Goal: Task Accomplishment & Management: Manage account settings

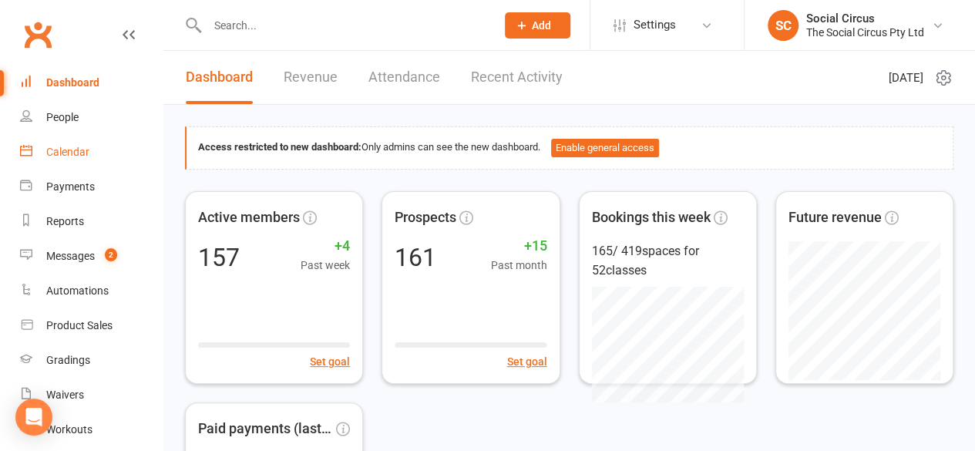
click at [68, 147] on div "Calendar" at bounding box center [67, 152] width 43 height 12
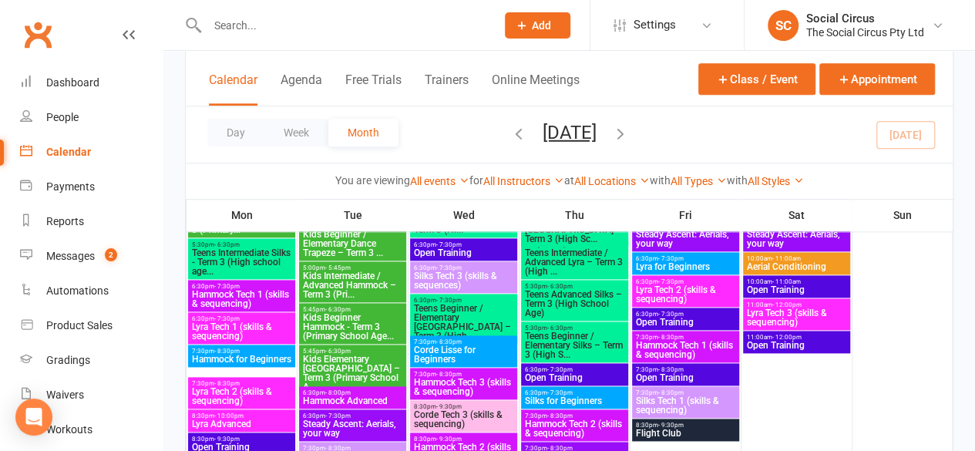
scroll to position [848, 0]
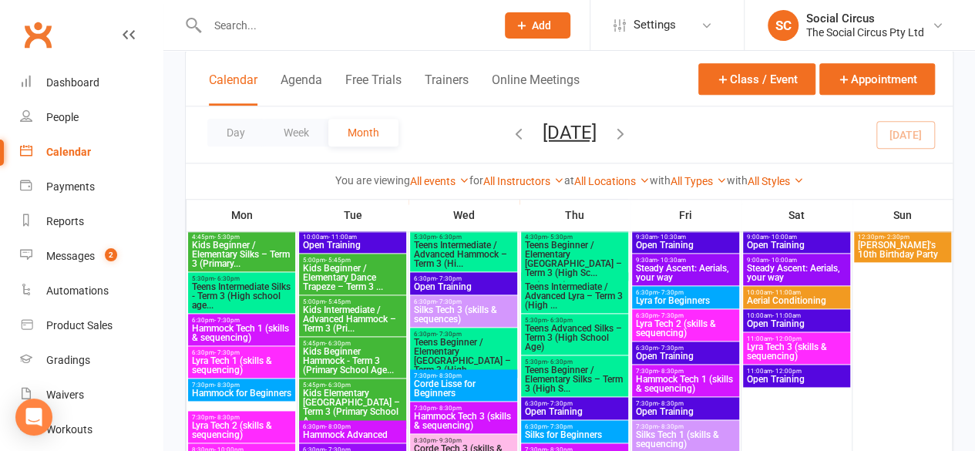
click at [454, 306] on span "Silks Tech 3 (skills & sequences)" at bounding box center [463, 314] width 101 height 19
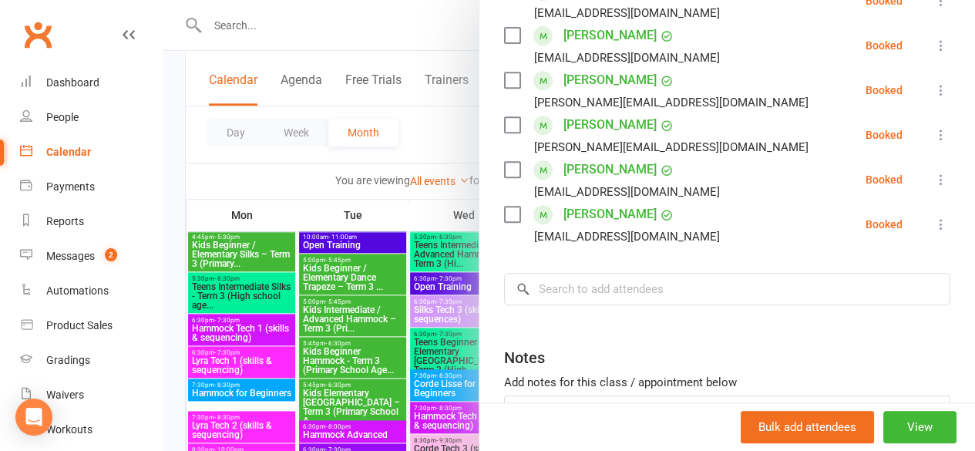
scroll to position [231, 0]
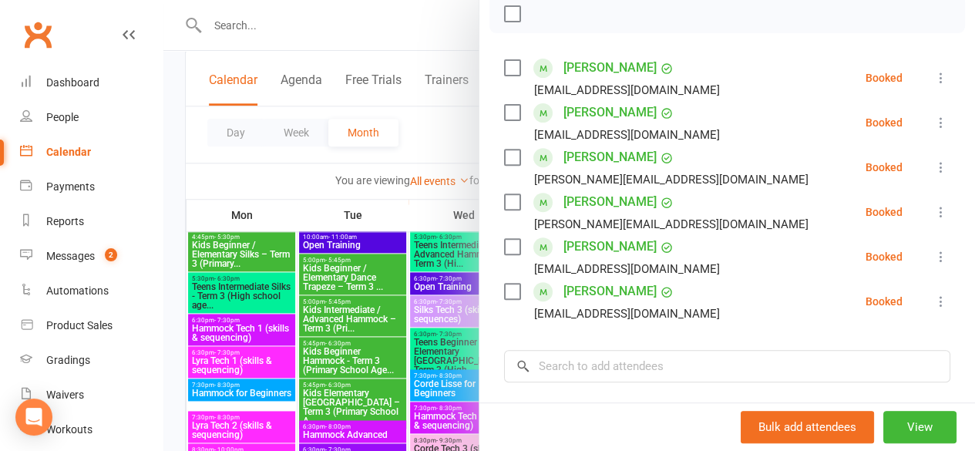
click at [934, 264] on icon at bounding box center [941, 256] width 15 height 15
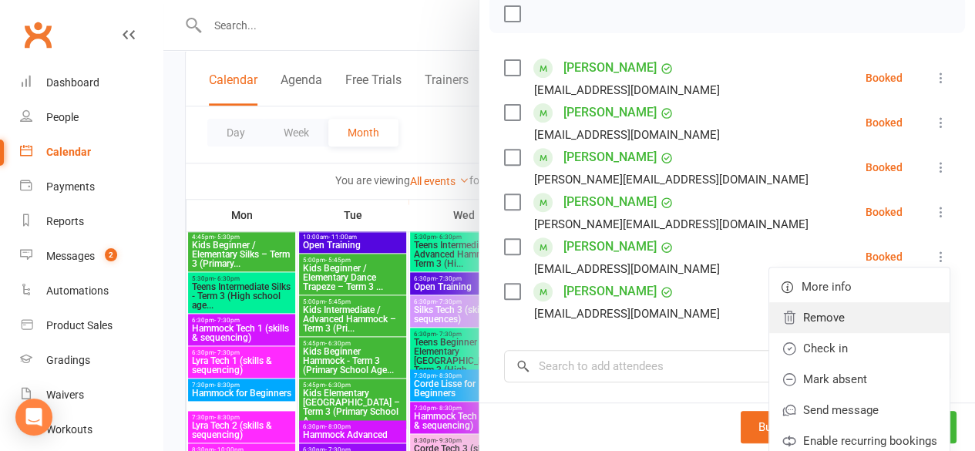
click at [828, 333] on link "Remove" at bounding box center [859, 317] width 180 height 31
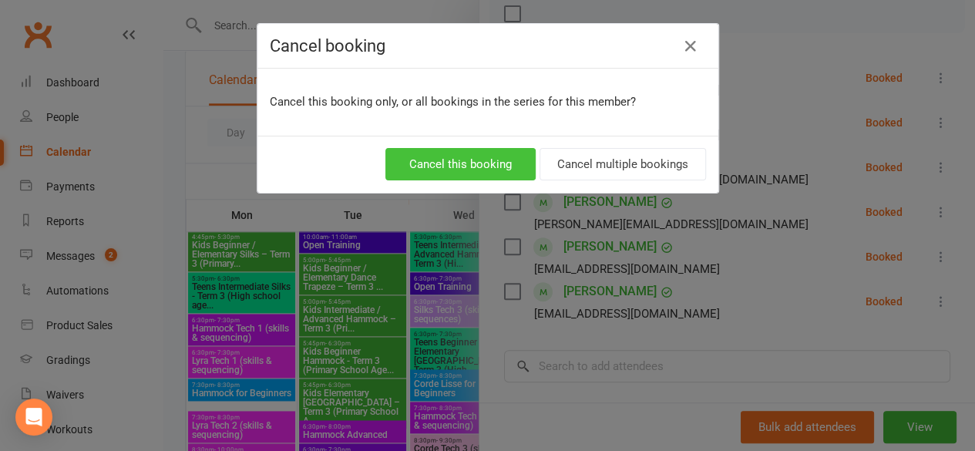
click at [478, 155] on button "Cancel this booking" at bounding box center [460, 164] width 150 height 32
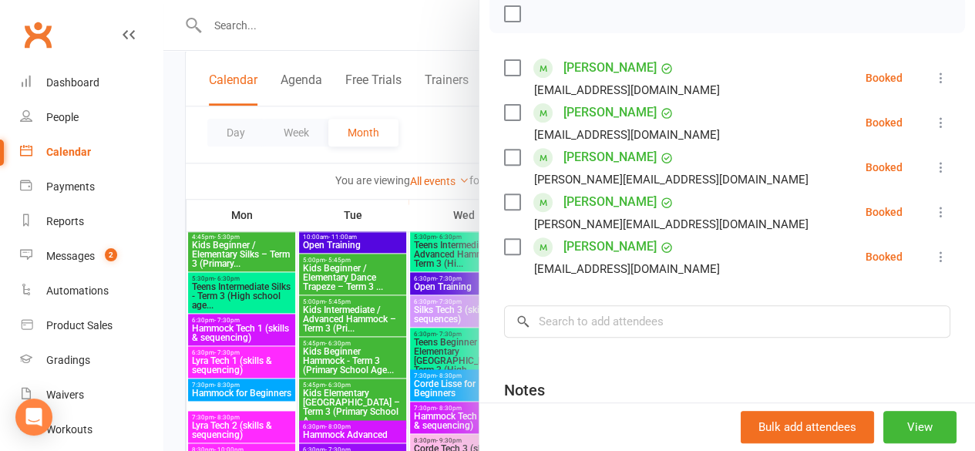
click at [455, 29] on div at bounding box center [569, 225] width 812 height 451
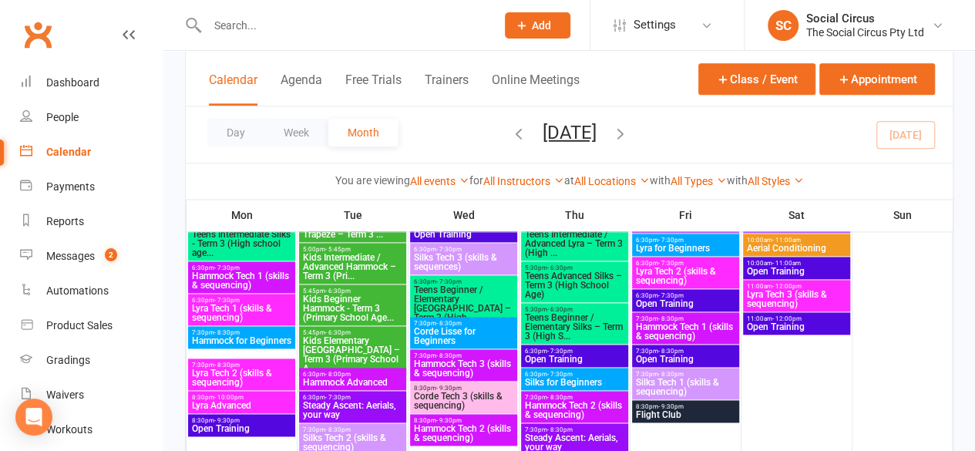
scroll to position [925, 0]
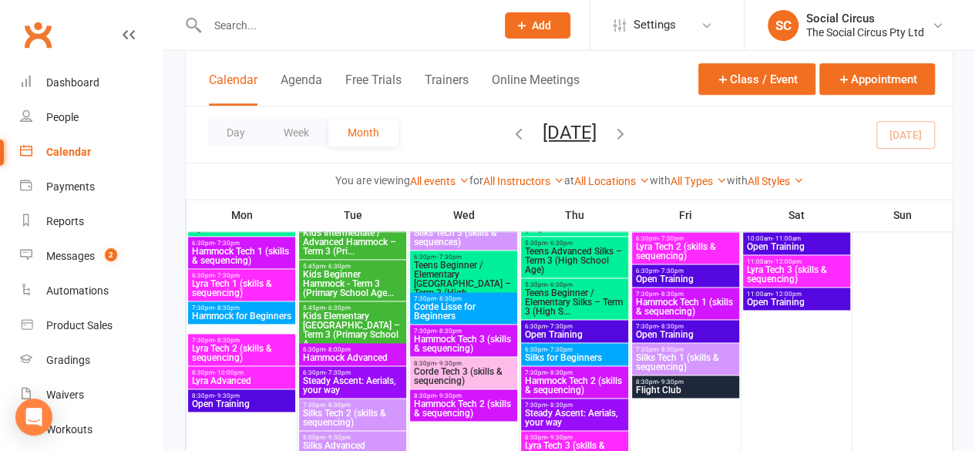
click at [357, 406] on span "7:30pm - 8:30pm" at bounding box center [352, 405] width 101 height 7
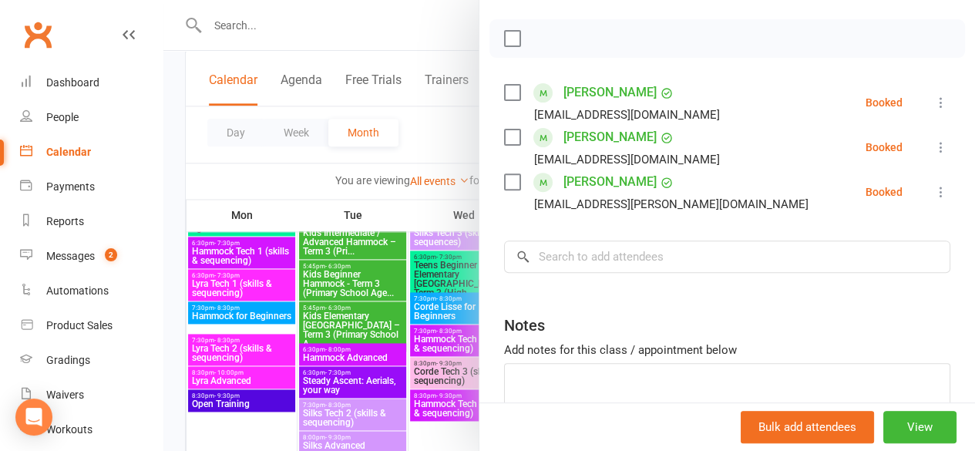
scroll to position [231, 0]
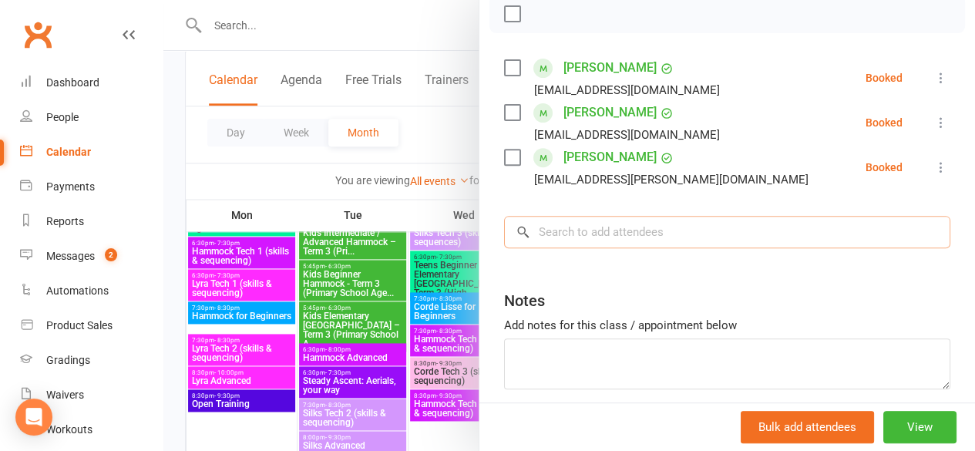
click at [567, 237] on input "search" at bounding box center [727, 232] width 446 height 32
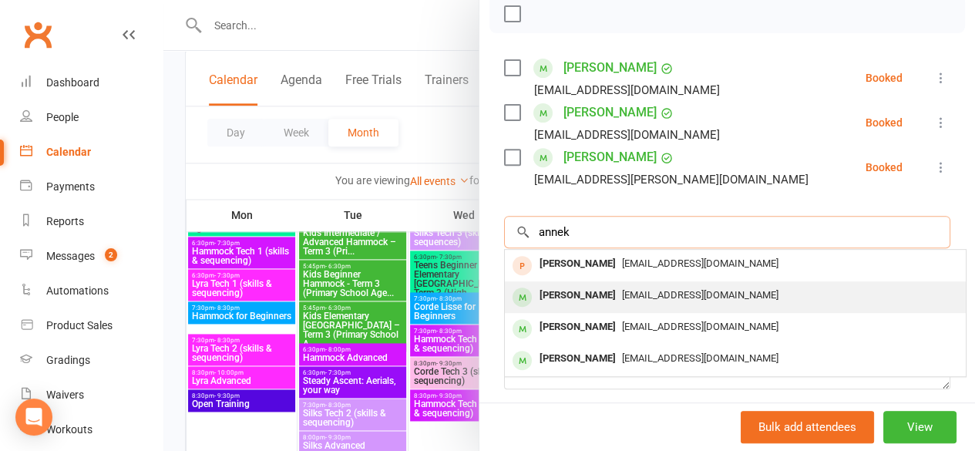
type input "annek"
click at [569, 291] on div "[PERSON_NAME]" at bounding box center [577, 295] width 89 height 22
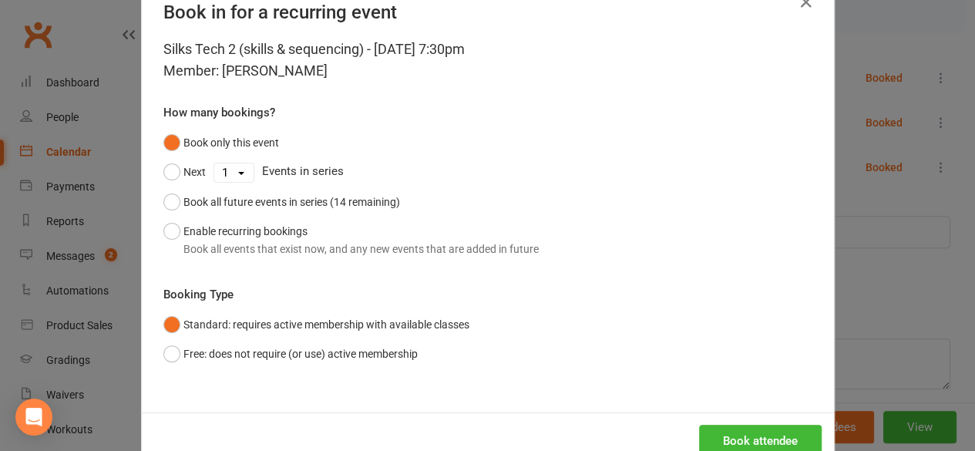
scroll to position [85, 0]
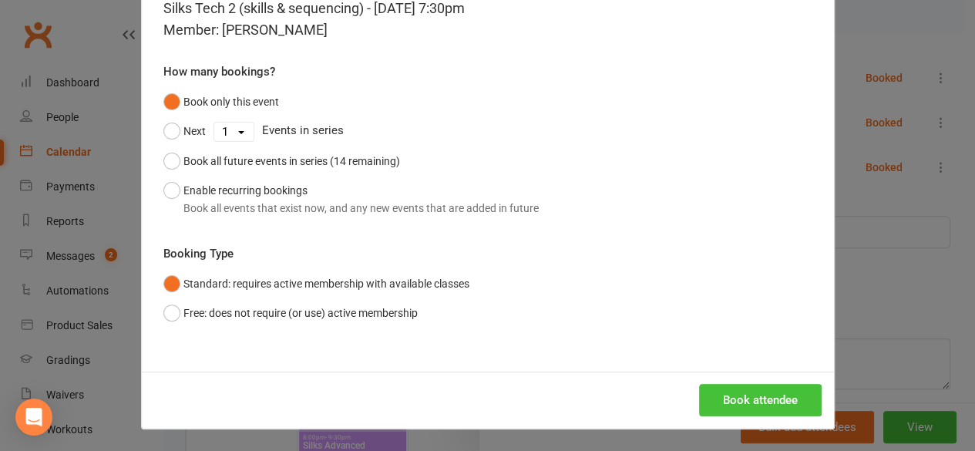
click at [728, 402] on button "Book attendee" at bounding box center [760, 400] width 123 height 32
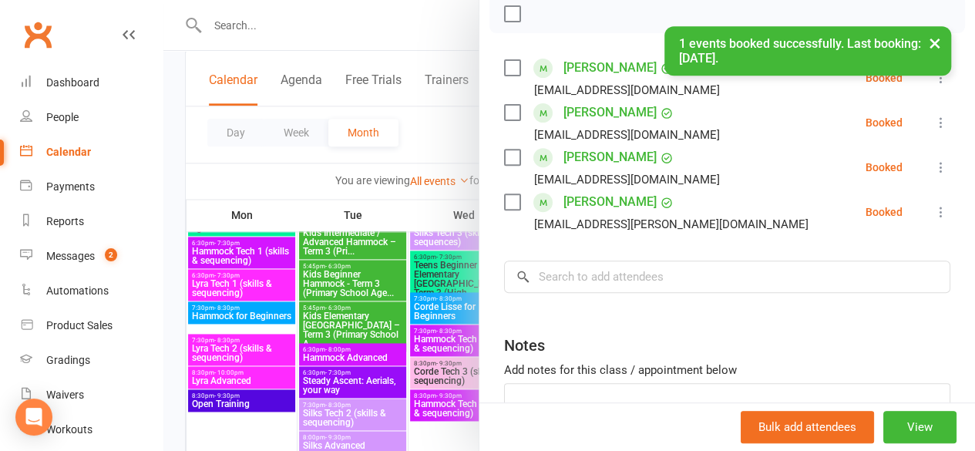
click at [345, 26] on div "× 1 events booked successfully. Last booking: [DATE]." at bounding box center [477, 26] width 955 height 0
click at [170, 113] on div at bounding box center [569, 225] width 812 height 451
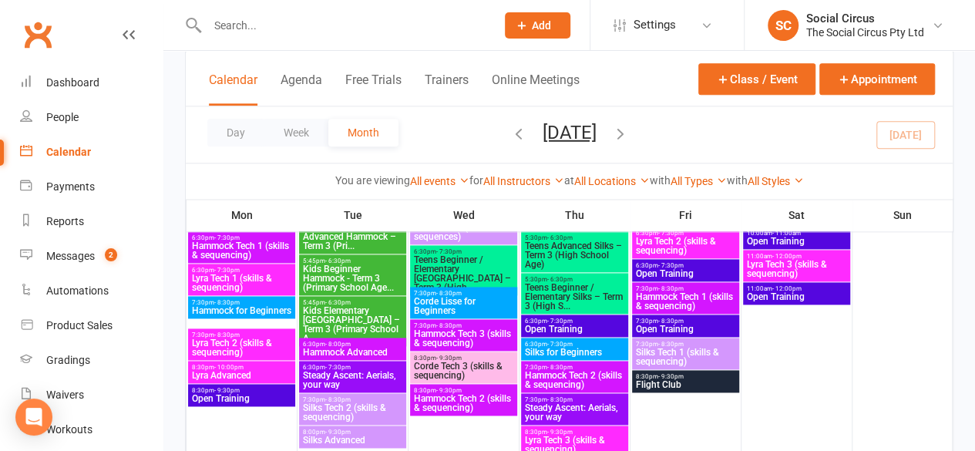
scroll to position [932, 0]
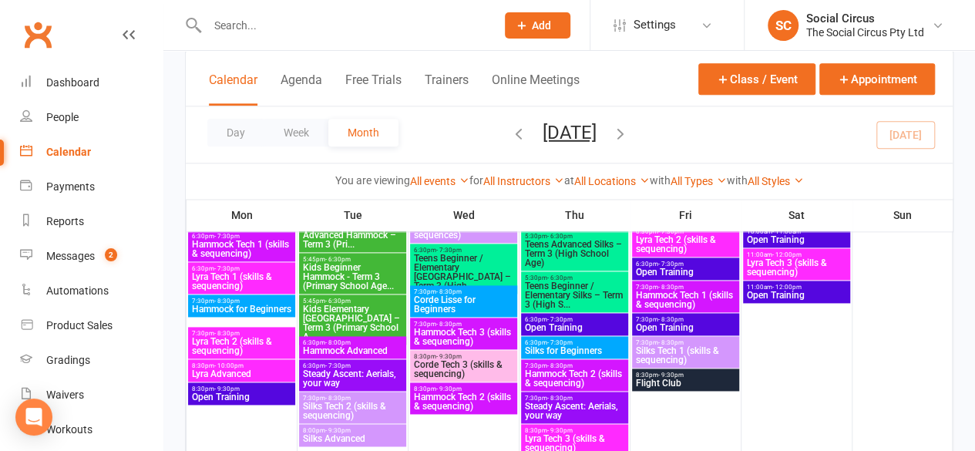
click at [341, 431] on span "- 9:30pm" at bounding box center [337, 430] width 25 height 7
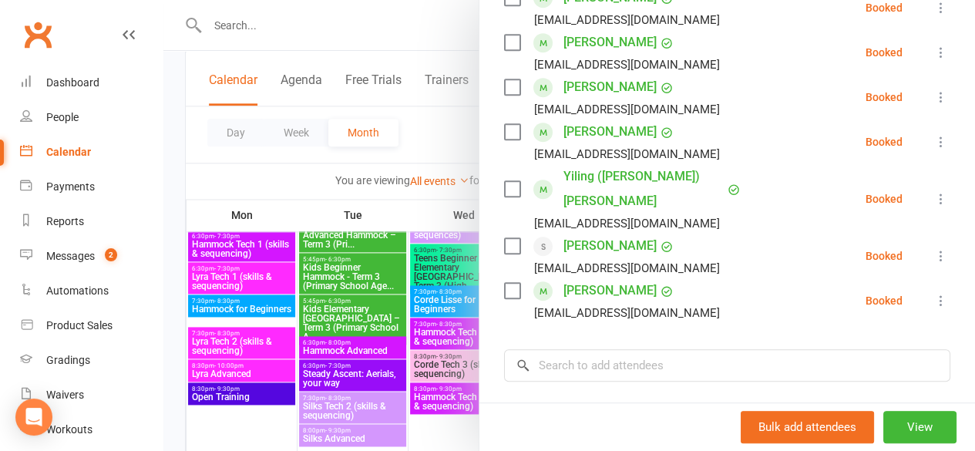
scroll to position [393, 0]
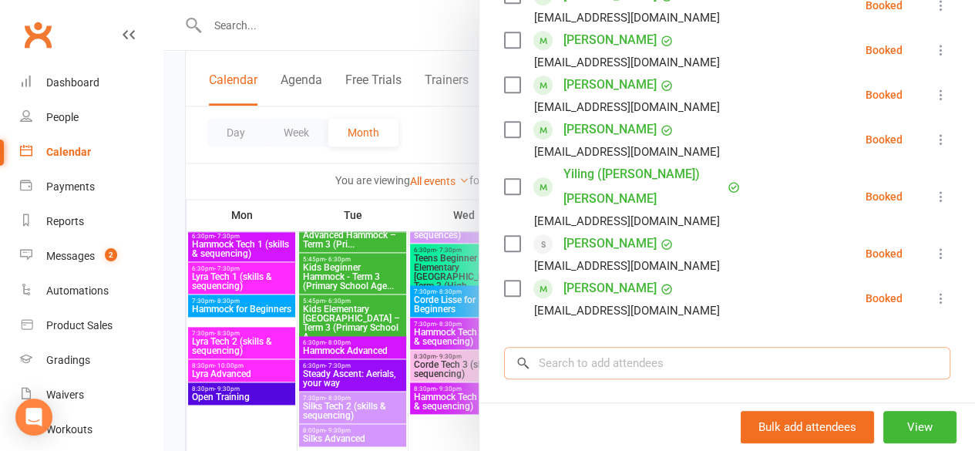
click at [641, 350] on input "search" at bounding box center [727, 363] width 446 height 32
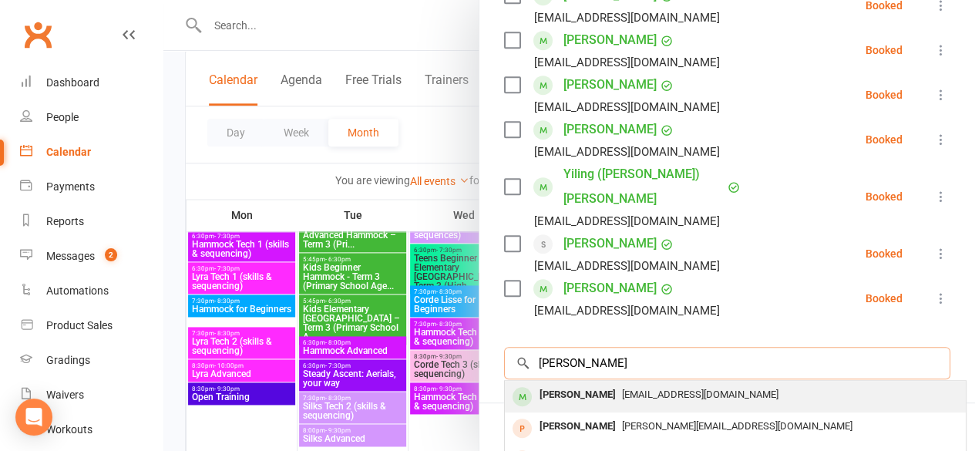
type input "[PERSON_NAME]"
click at [641, 389] on span "[EMAIL_ADDRESS][DOMAIN_NAME]" at bounding box center [700, 395] width 157 height 12
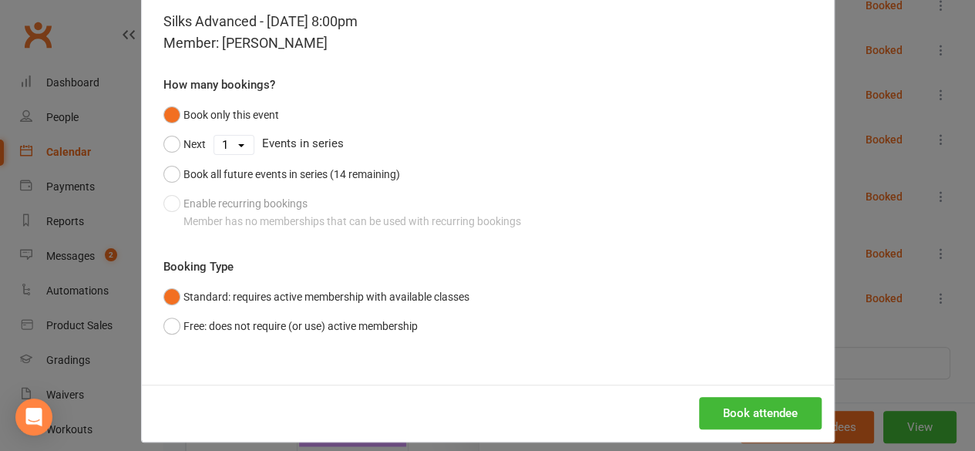
scroll to position [85, 0]
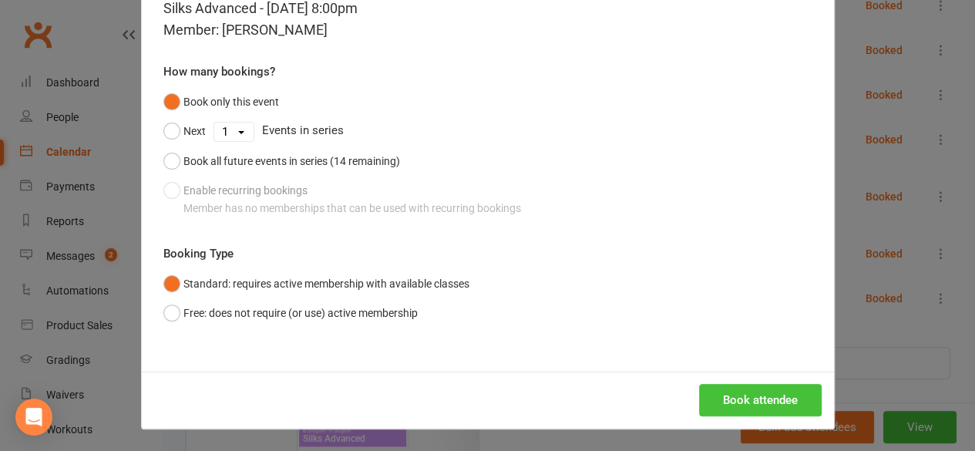
click at [749, 395] on button "Book attendee" at bounding box center [760, 400] width 123 height 32
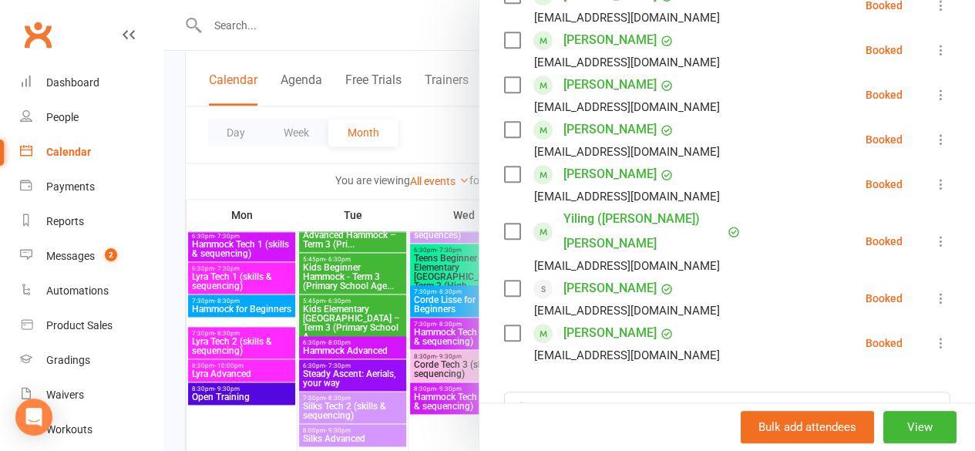
click at [169, 167] on div at bounding box center [569, 225] width 812 height 451
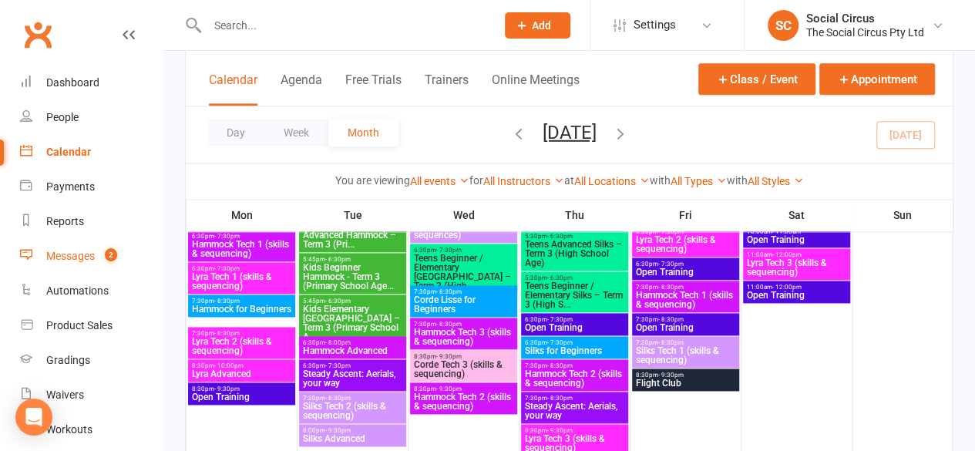
click at [90, 257] on div "Messages" at bounding box center [70, 256] width 49 height 12
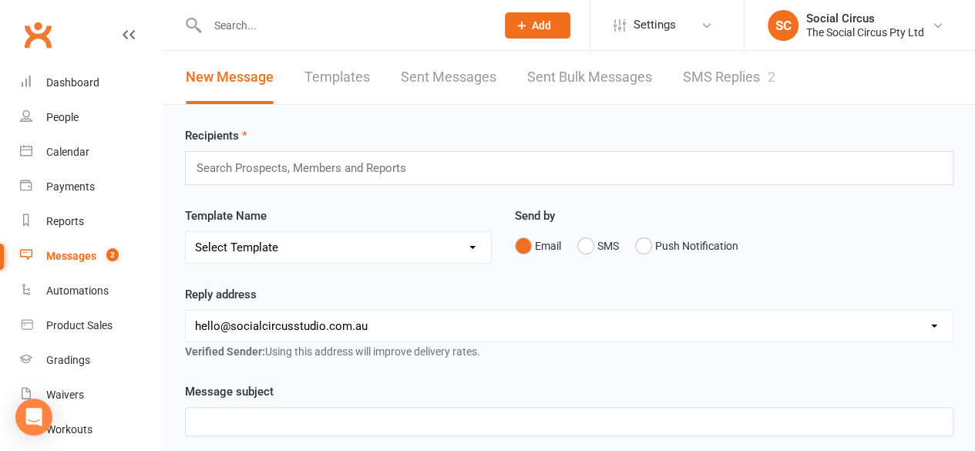
click at [752, 74] on link "SMS Replies 2" at bounding box center [729, 77] width 93 height 53
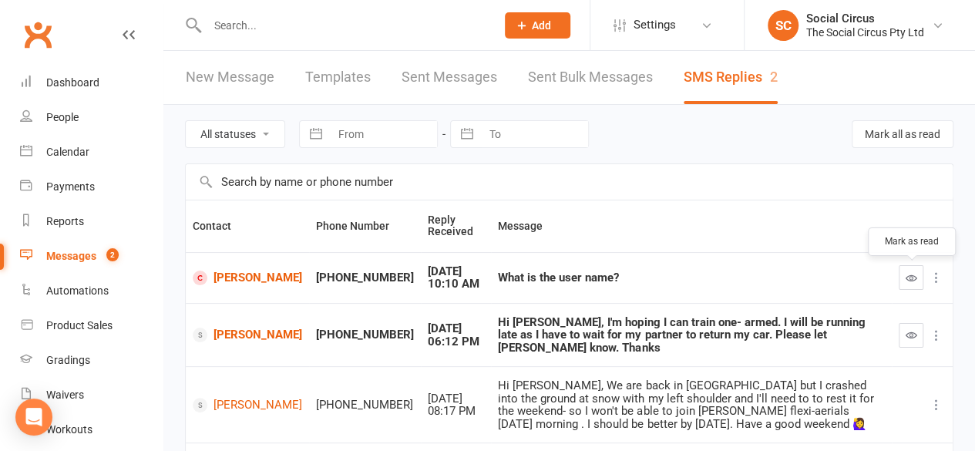
click at [907, 272] on icon "button" at bounding box center [912, 278] width 12 height 12
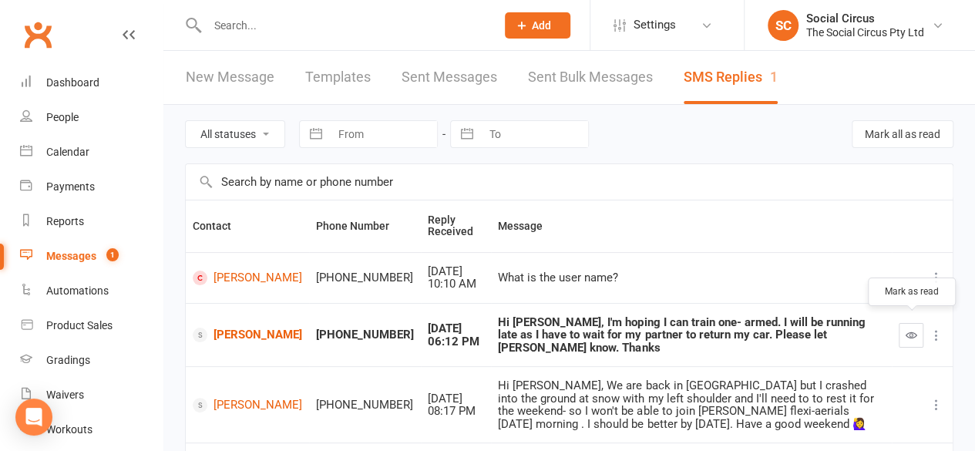
click at [911, 329] on icon "button" at bounding box center [912, 335] width 12 height 12
